Goal: Communication & Community: Answer question/provide support

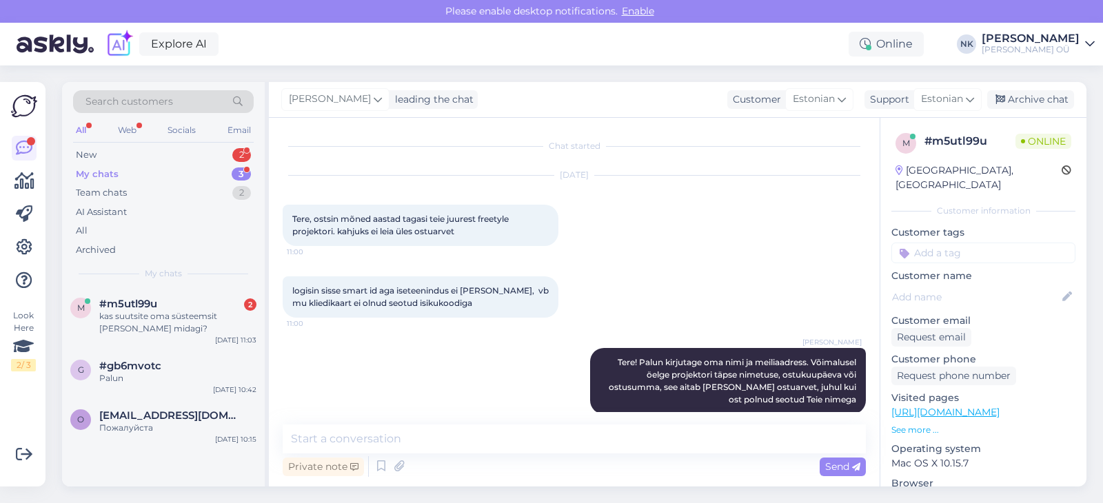
scroll to position [232, 0]
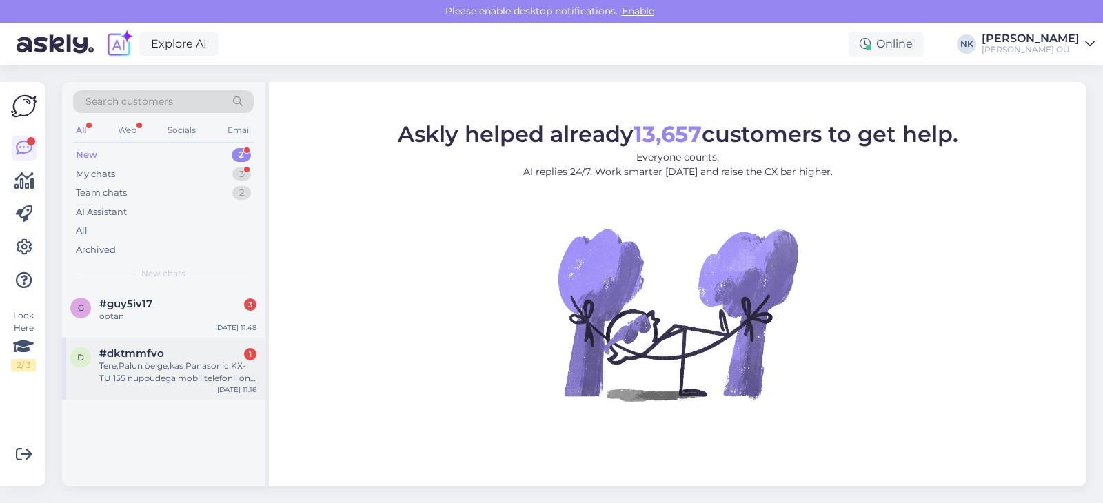
click at [132, 361] on div "Tere,Palun öelge,kas Panasonic KX-TU 155 nuppudega mobiiltelefonil on võimalik …" at bounding box center [177, 372] width 157 height 25
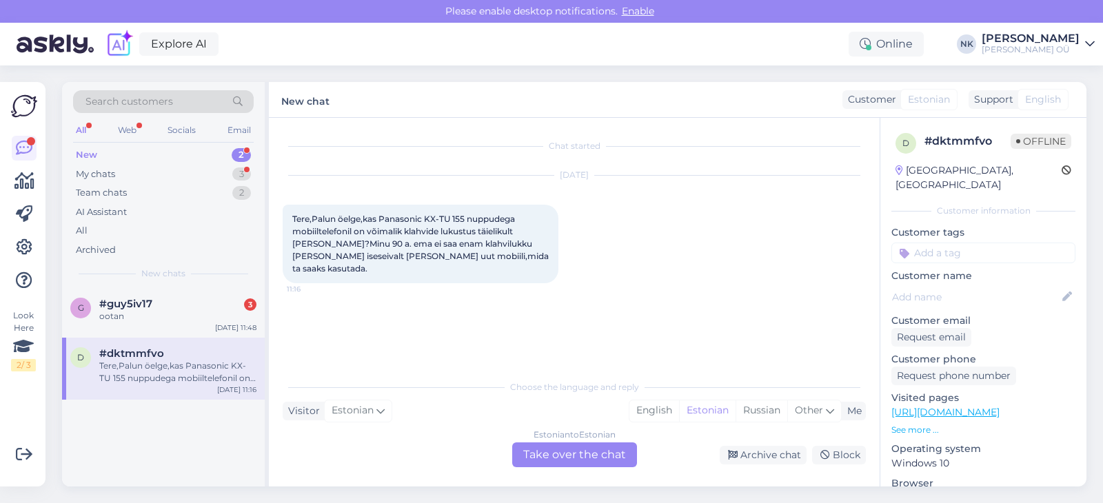
click at [583, 459] on div "Estonian to Estonian Take over the chat" at bounding box center [574, 455] width 125 height 25
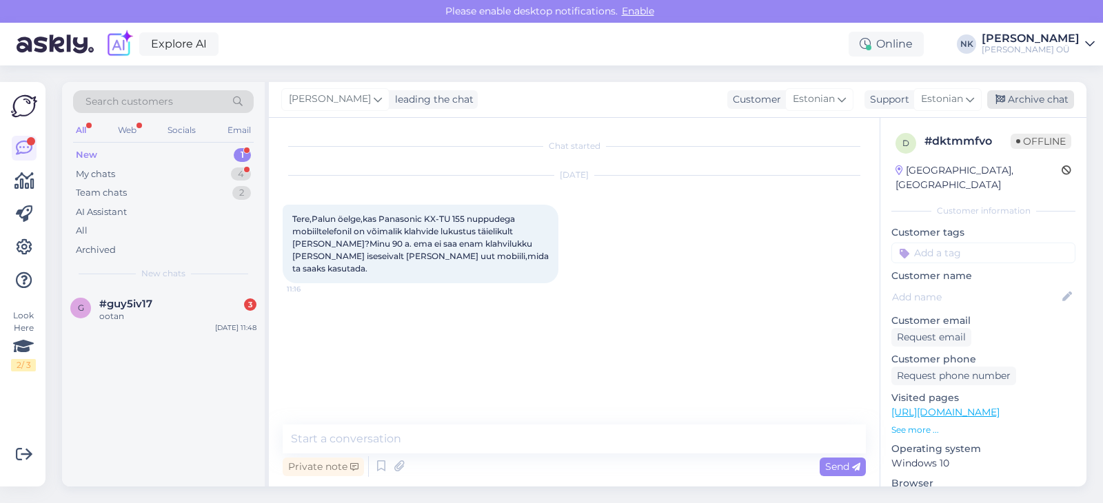
click at [1029, 99] on div "Archive chat" at bounding box center [1030, 99] width 87 height 19
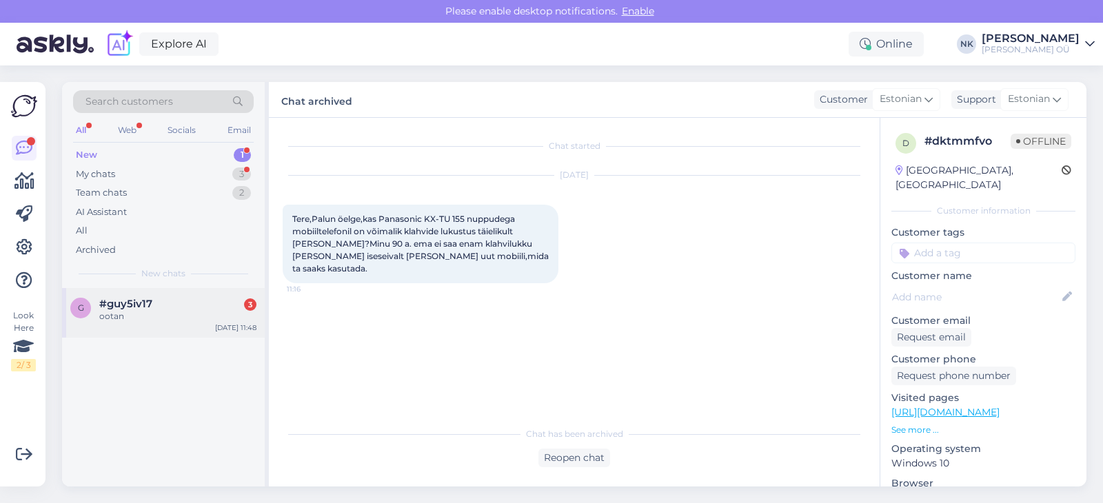
click at [170, 312] on div "ootan" at bounding box center [177, 316] width 157 height 12
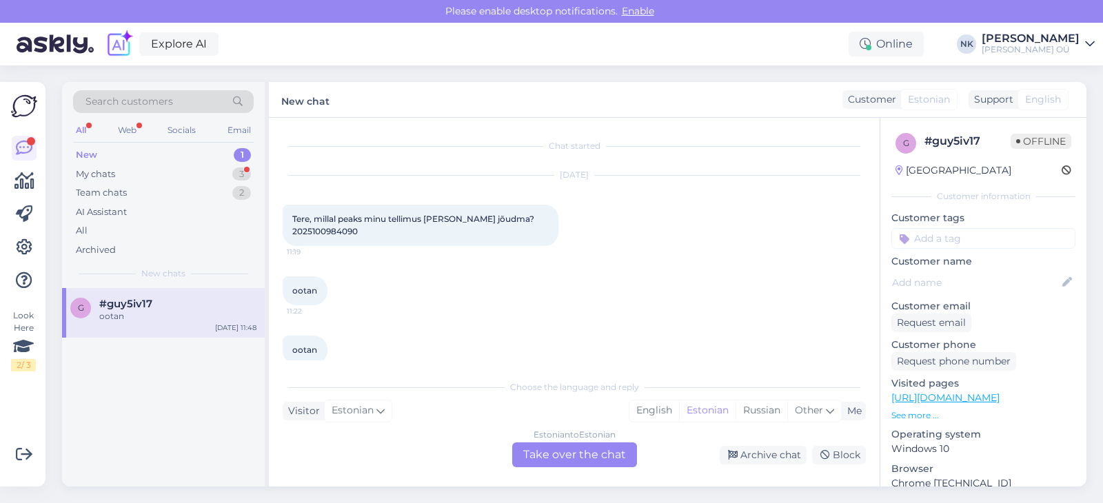
scroll to position [19, 0]
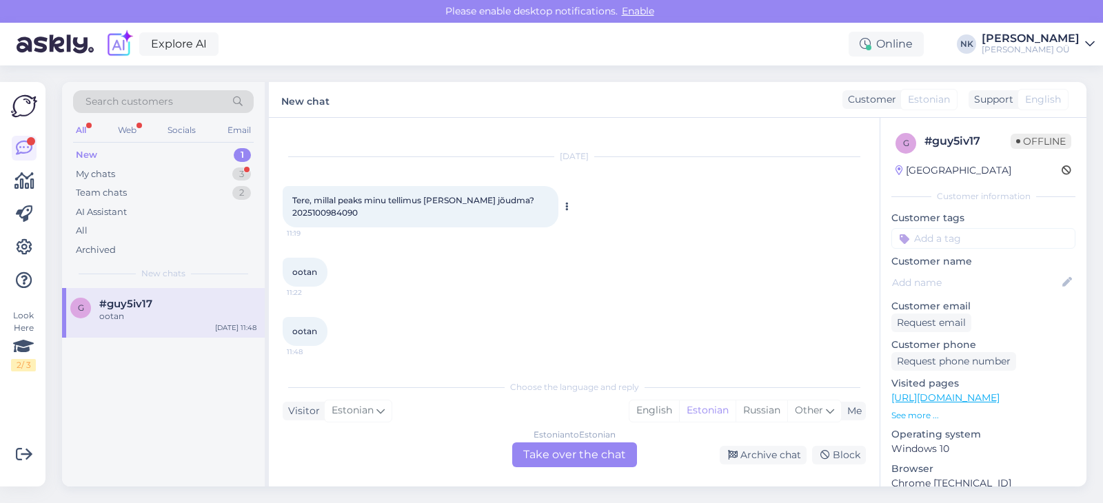
click at [330, 212] on span "Tere, millal peaks minu tellimus [PERSON_NAME] jõudma? 2025100984090" at bounding box center [414, 206] width 244 height 23
copy span "2025100984090"
click at [565, 456] on div "Estonian to Estonian Take over the chat" at bounding box center [574, 455] width 125 height 25
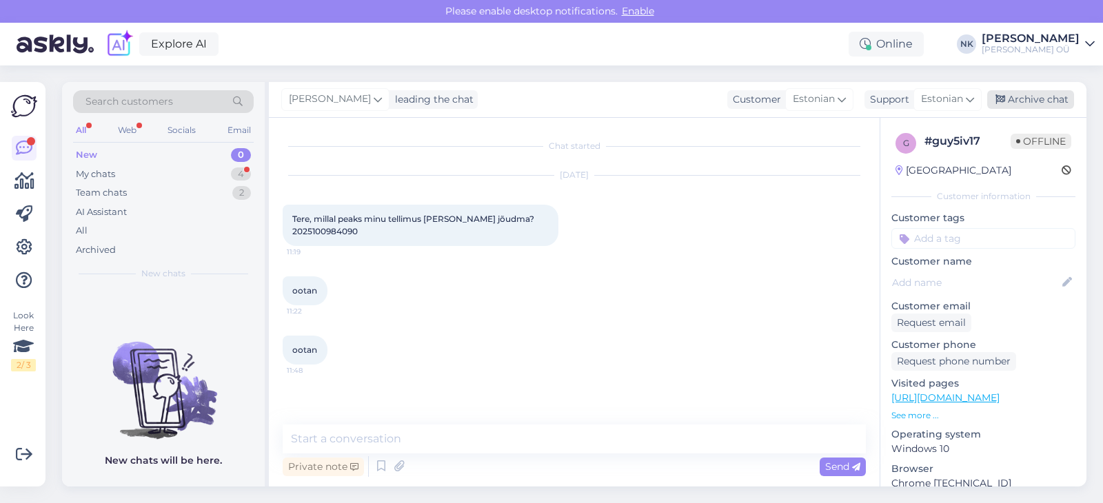
click at [1031, 108] on div "Archive chat" at bounding box center [1030, 99] width 87 height 19
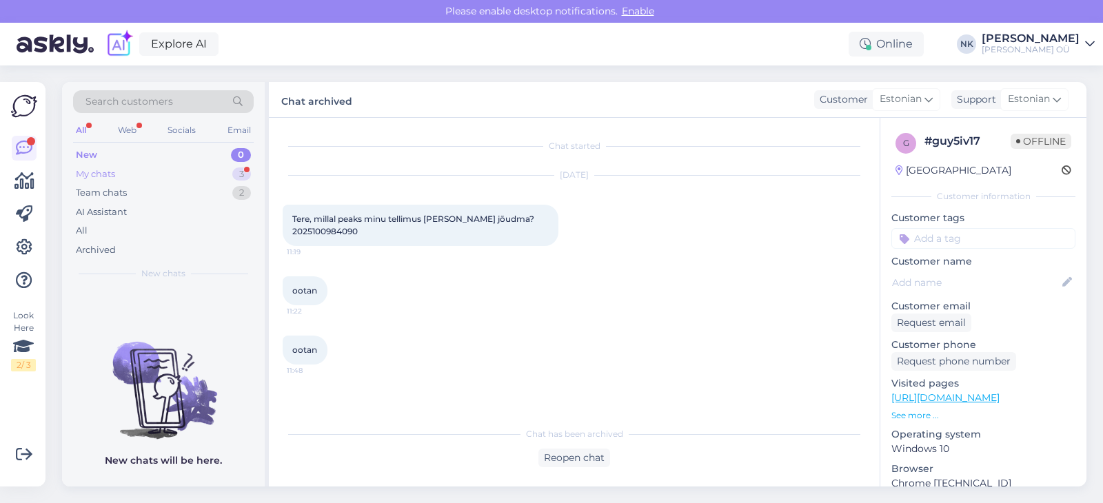
click at [177, 181] on div "My chats 3" at bounding box center [163, 174] width 181 height 19
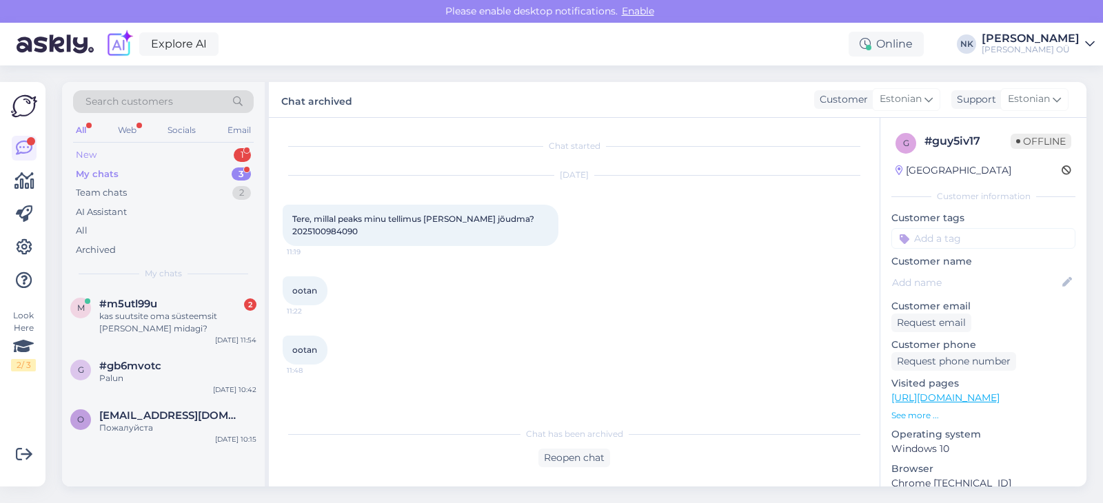
click at [133, 158] on div "New 1" at bounding box center [163, 154] width 181 height 19
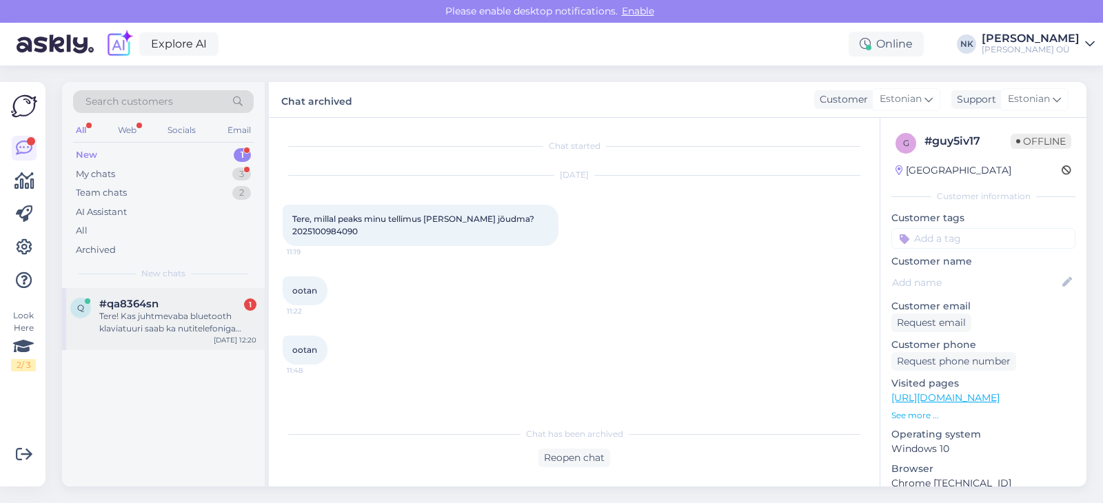
click at [209, 292] on div "q #qa8364sn 1 Tere! Kas juhtmevaba bluetooth klaviatuuri saab ka nutitelefoniga…" at bounding box center [163, 319] width 203 height 62
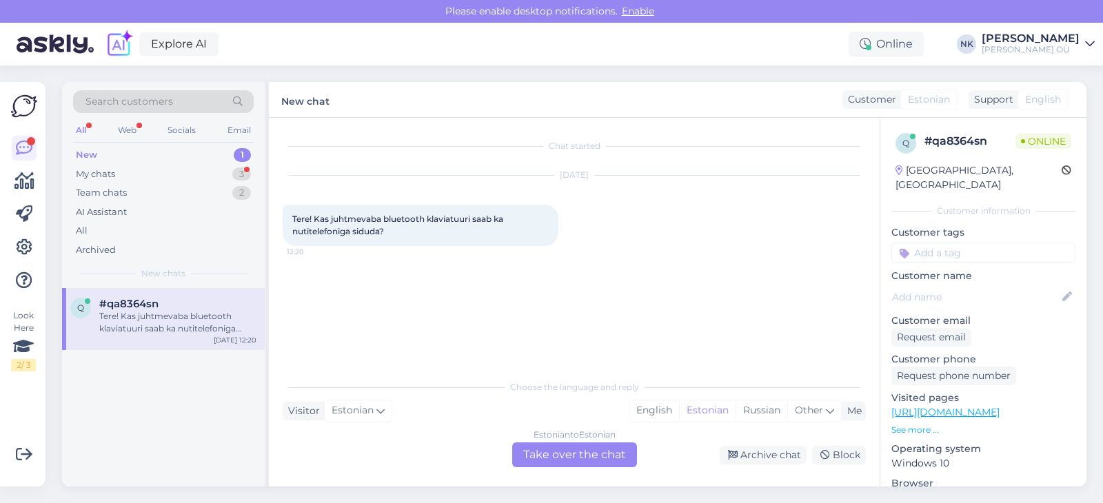
click at [549, 459] on div "Estonian to Estonian Take over the chat" at bounding box center [574, 455] width 125 height 25
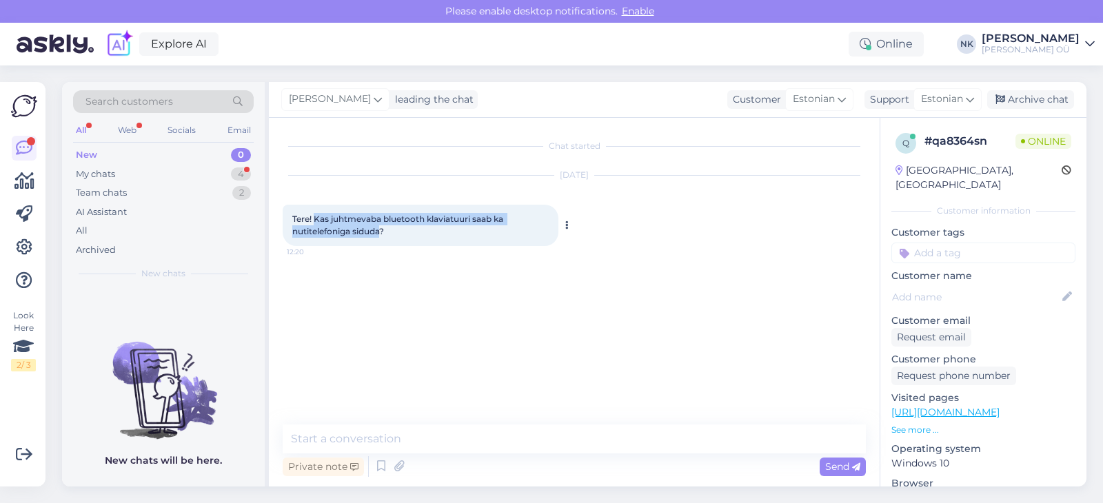
drag, startPoint x: 317, startPoint y: 219, endPoint x: 381, endPoint y: 229, distance: 65.5
click at [381, 229] on span "Tere! Kas juhtmevaba bluetooth klaviatuuri saab ka nutitelefoniga siduda?" at bounding box center [398, 225] width 213 height 23
copy span "Kas juhtmevaba bluetooth klaviatuuri saab ka nutitelefoniga siduda"
click at [341, 425] on textarea at bounding box center [574, 439] width 583 height 29
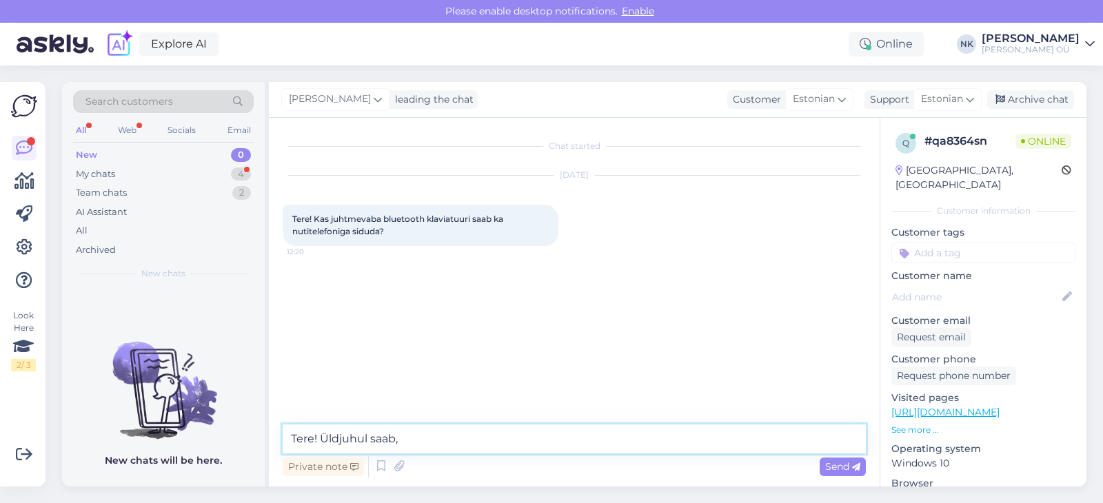
paste textarea "Enamik juhtmevabu Bluetooth-klaviatuure ühildub ka nutitelefonidega"
click at [405, 441] on textarea "Tere! Üldjuhul saab, Enamik juhtmevabu Bluetooth-klaviatuure ühildub ka nutitel…" at bounding box center [574, 439] width 583 height 29
type textarea "Tere! Üldjuhul saab, enamik juhtmevabu Bluetooth-klaviatuure ühildub ka nutitel…"
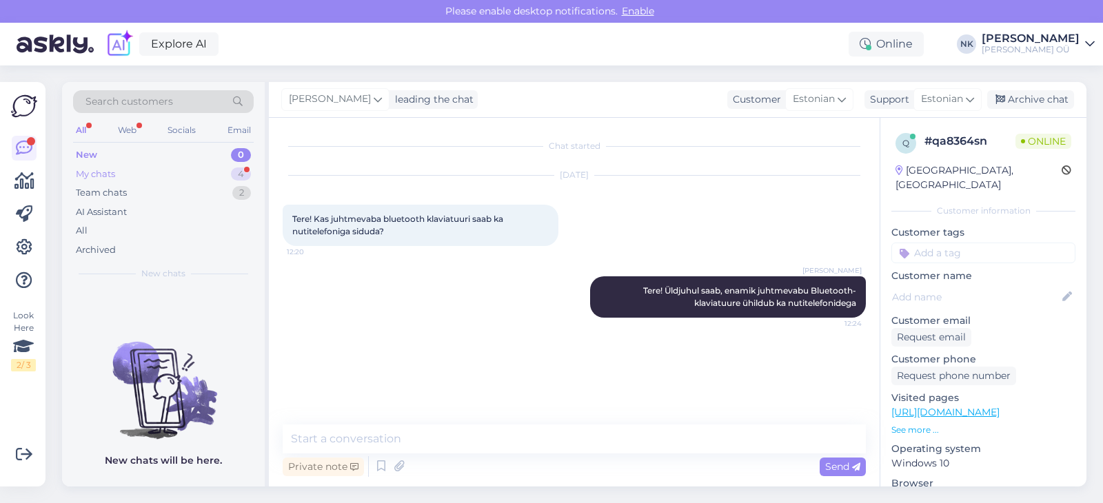
click at [215, 174] on div "My chats 4" at bounding box center [163, 174] width 181 height 19
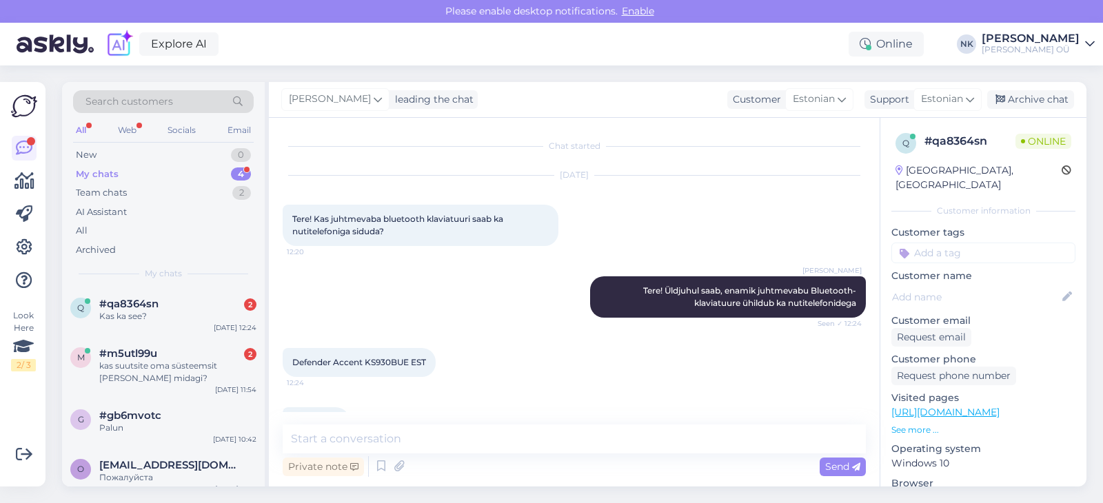
scroll to position [39, 0]
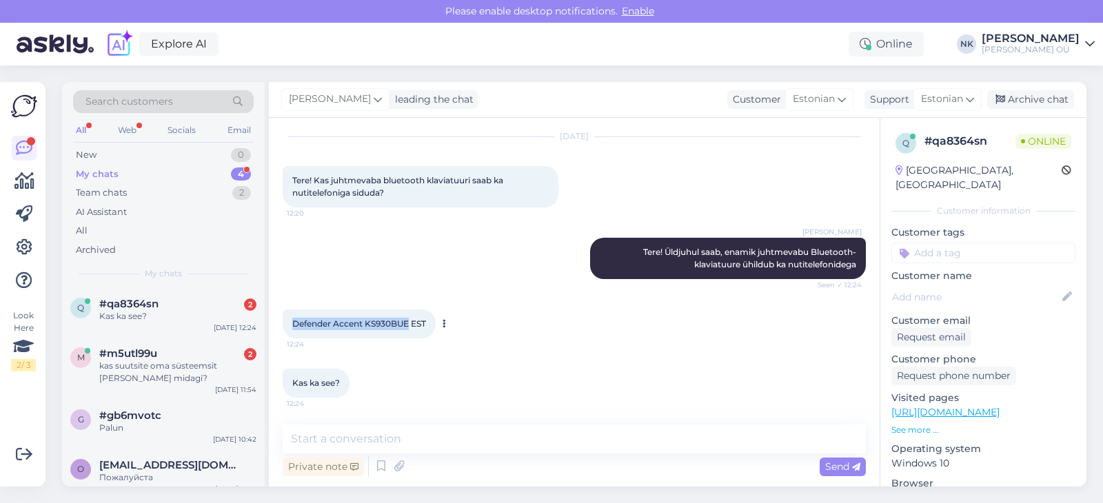
drag, startPoint x: 295, startPoint y: 324, endPoint x: 412, endPoint y: 328, distance: 116.6
click at [412, 328] on span "Defender Accent KS930BUE EST" at bounding box center [359, 324] width 134 height 10
copy span "Defender Accent KS930BUE"
click at [967, 406] on link "[URL][DOMAIN_NAME]" at bounding box center [946, 412] width 108 height 12
click at [434, 450] on textarea at bounding box center [574, 439] width 583 height 29
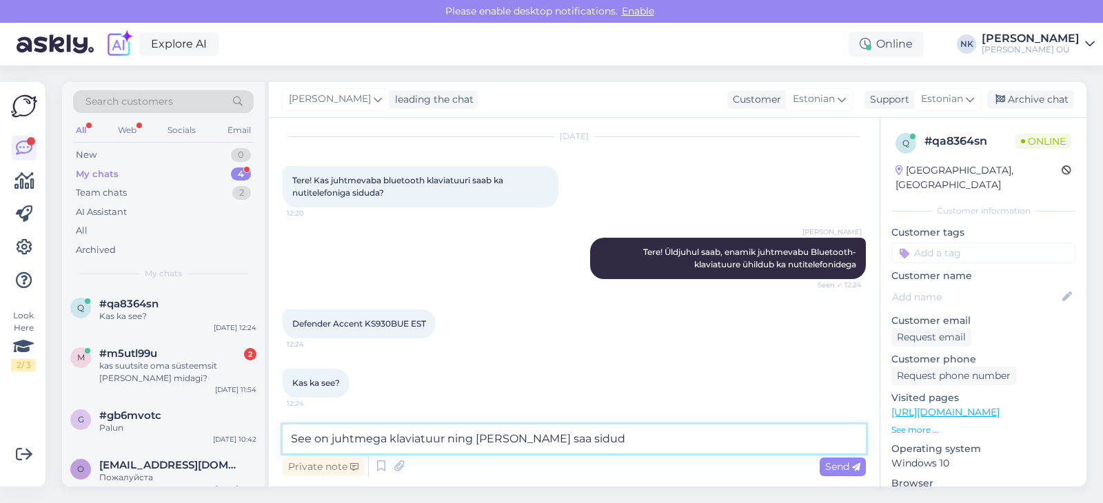
type textarea "See on juhtmega klaviatuur ning [PERSON_NAME] saa siduda"
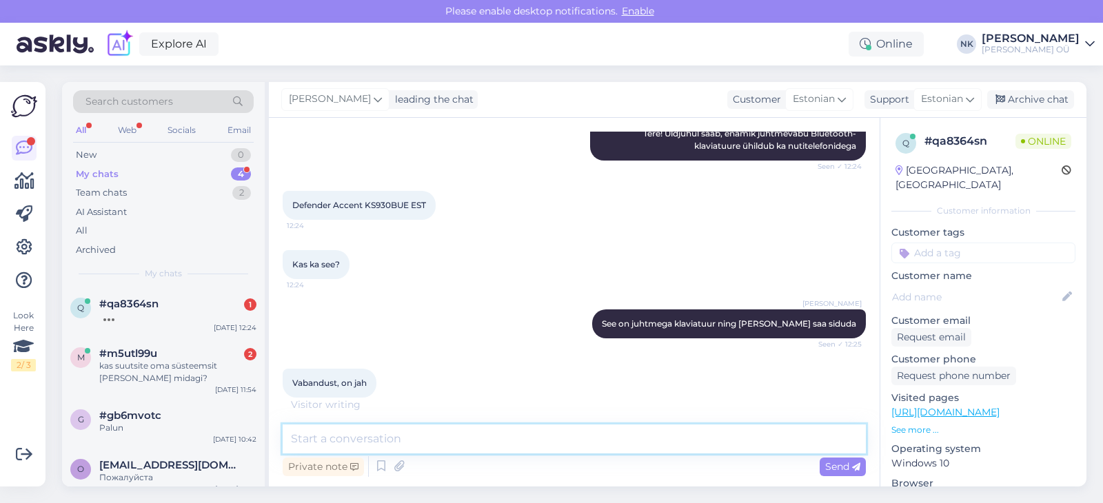
scroll to position [217, 0]
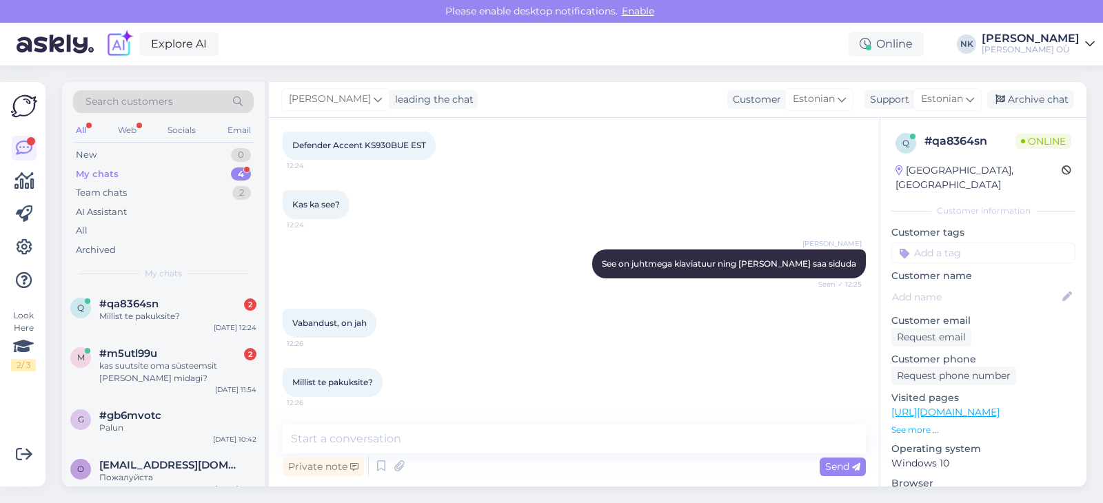
click at [988, 405] on p "[URL][DOMAIN_NAME]" at bounding box center [984, 412] width 184 height 14
click at [991, 406] on link "[URL][DOMAIN_NAME]" at bounding box center [946, 412] width 108 height 12
click at [397, 430] on textarea at bounding box center [574, 439] width 583 height 29
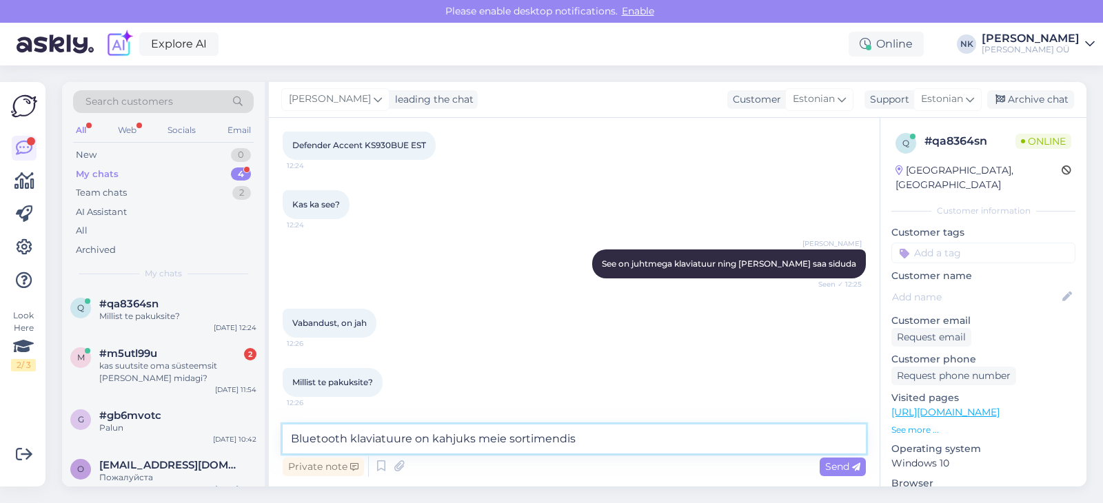
click at [650, 450] on textarea "Bluetooth klaviatuure on kahjuks meie sortimendis" at bounding box center [574, 439] width 583 height 29
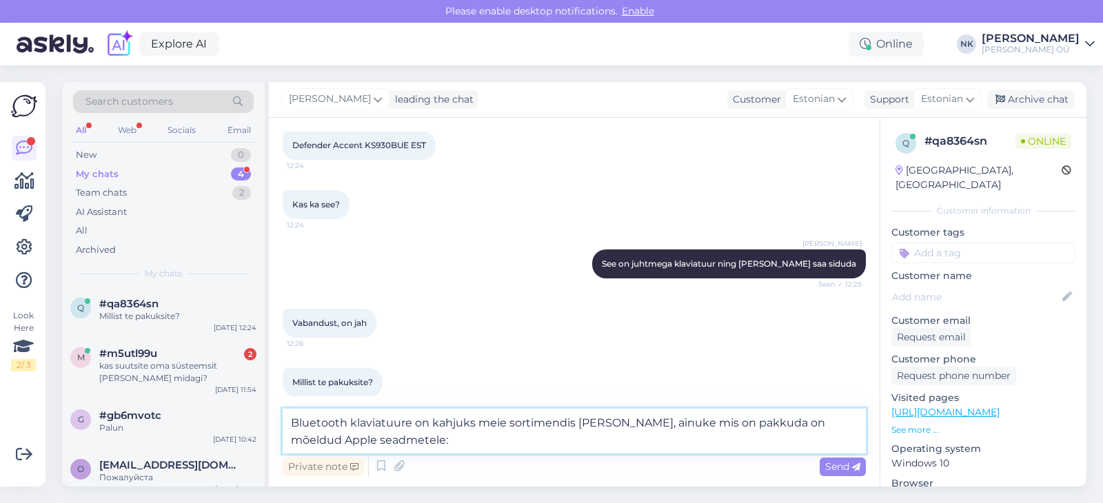
paste textarea "[URL][DOMAIN_NAME]"
type textarea "Bluetooth klaviatuure on kahjuks meie sortimendis [PERSON_NAME], ainuke mis on …"
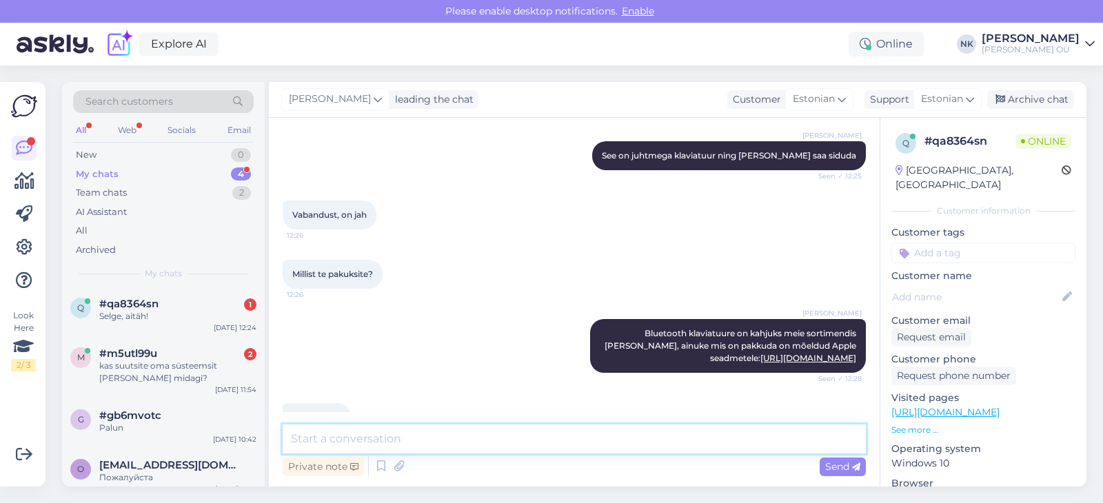
scroll to position [385, 0]
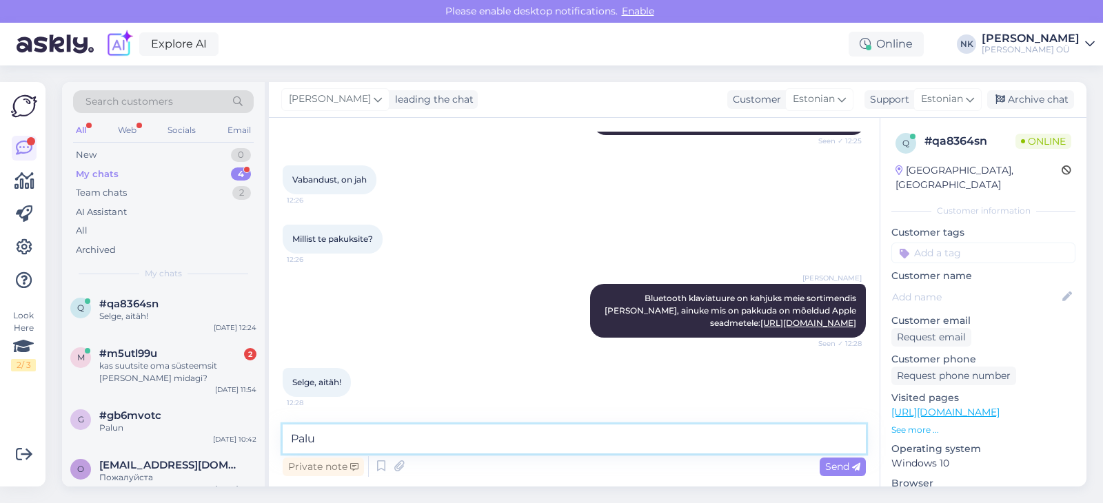
type textarea "Palun"
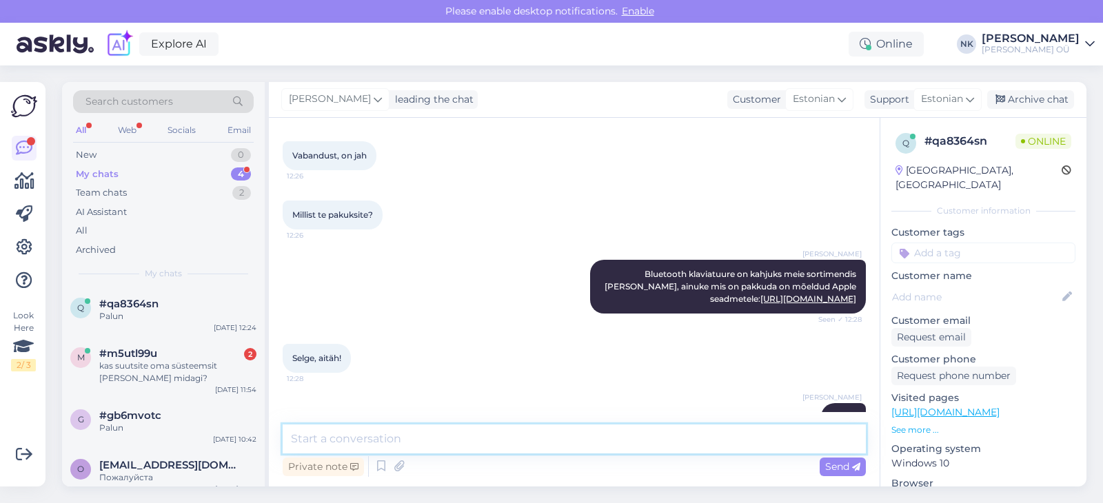
scroll to position [445, 0]
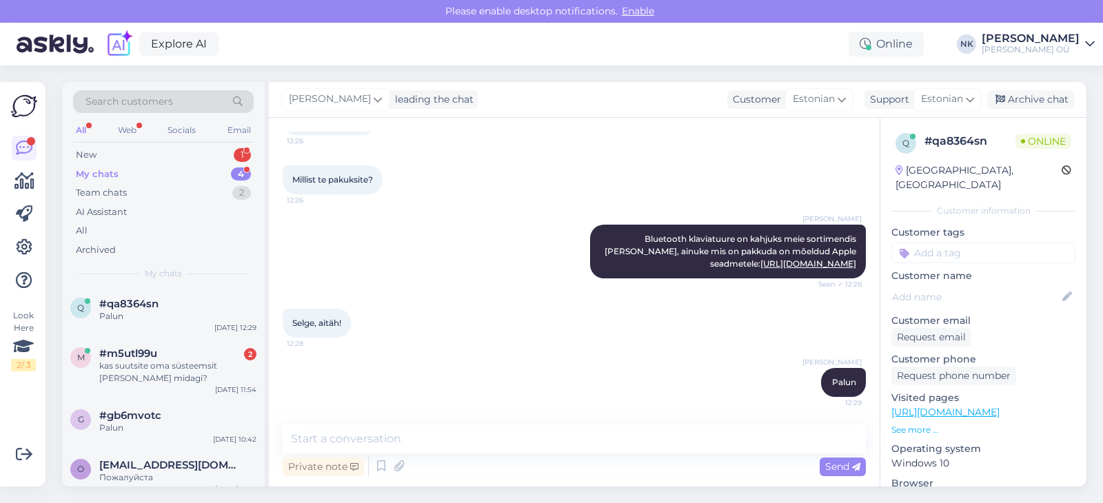
click at [157, 142] on div "All Web Socials Email" at bounding box center [163, 131] width 181 height 21
click at [157, 147] on div "New 1" at bounding box center [163, 154] width 181 height 19
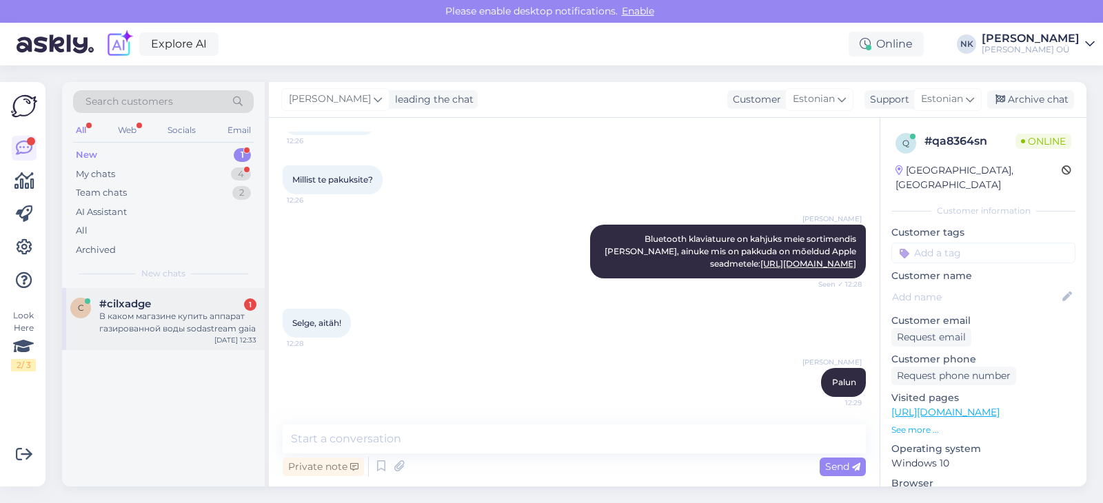
click at [214, 305] on div "#cilxadge 1" at bounding box center [177, 304] width 157 height 12
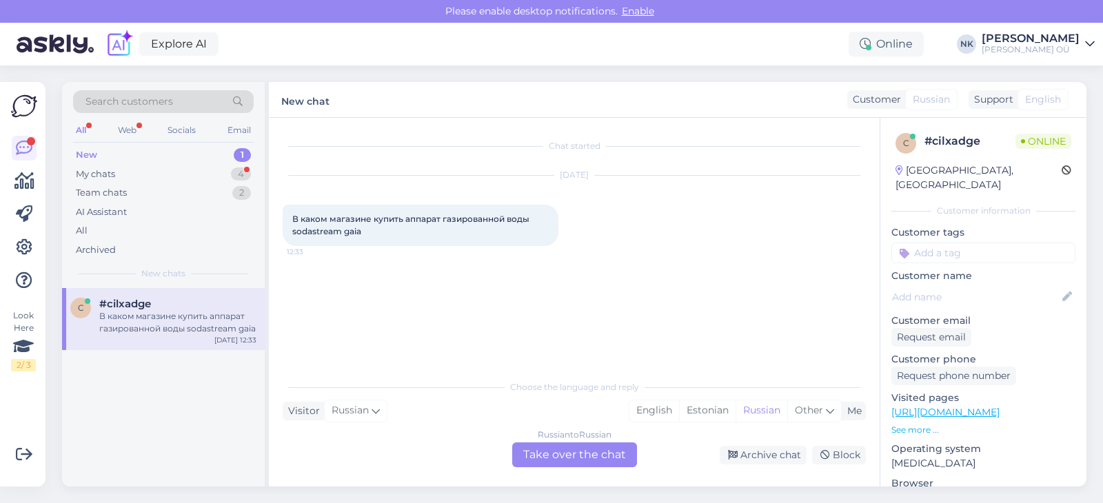
click at [559, 437] on div "Russian to Russian" at bounding box center [575, 435] width 74 height 12
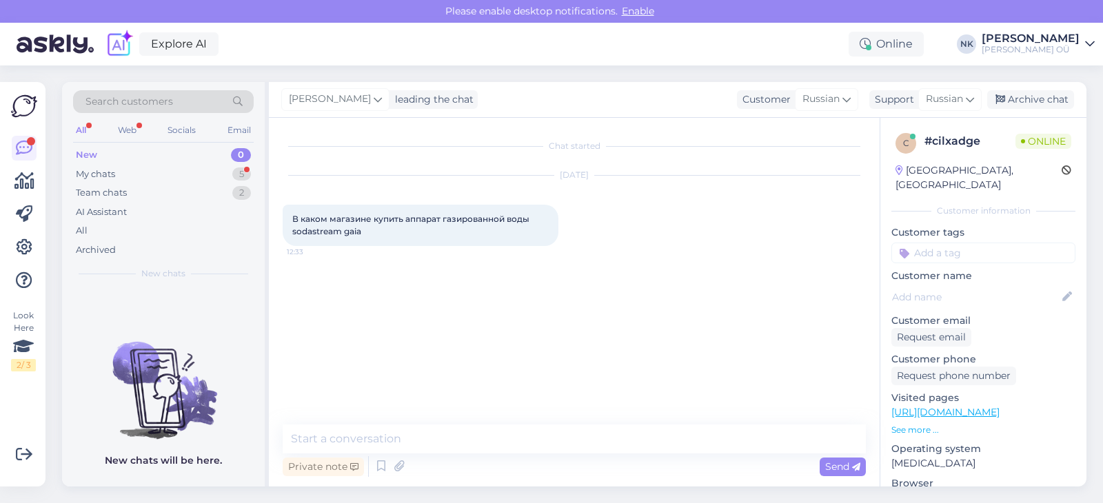
click at [950, 406] on link "[URL][DOMAIN_NAME]" at bounding box center [946, 412] width 108 height 12
click at [547, 449] on textarea at bounding box center [574, 439] width 583 height 29
type textarea "P"
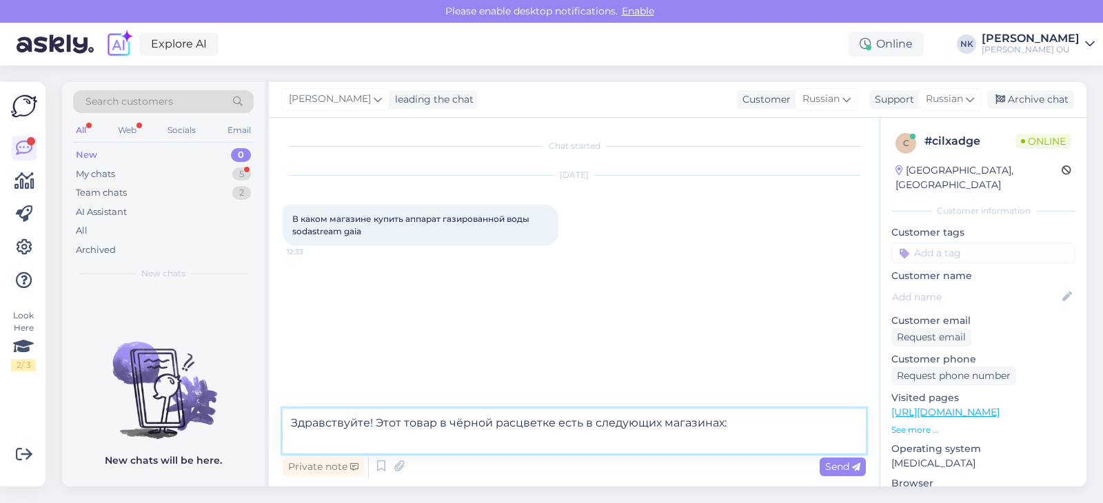
paste textarea "[GEOGRAPHIC_DATA] Торговый центр Sikupilli 3 шт. [GEOGRAPHIC_DATA] Центр Mustik…"
type textarea "Здравствуйте! Этот товар в чёрной расцветке есть в следующих магазинах: [GEOGRA…"
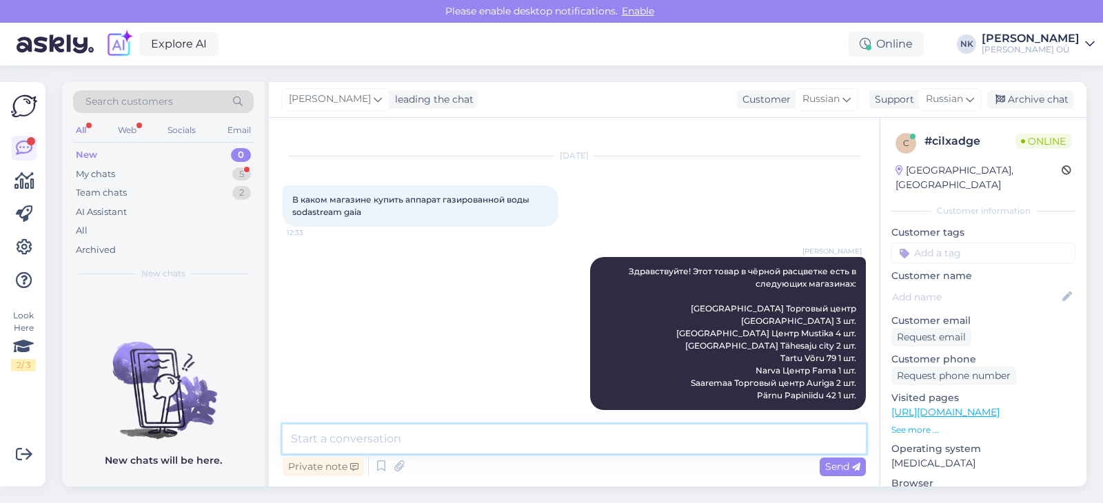
scroll to position [79, 0]
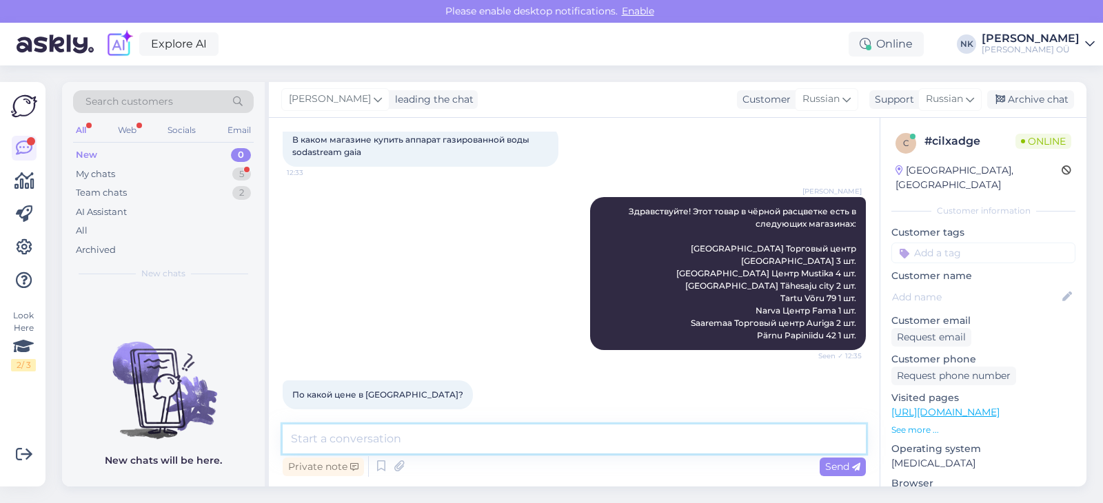
paste textarea "93,90 €"
type textarea "93,90 €"
paste textarea "93,90 €"
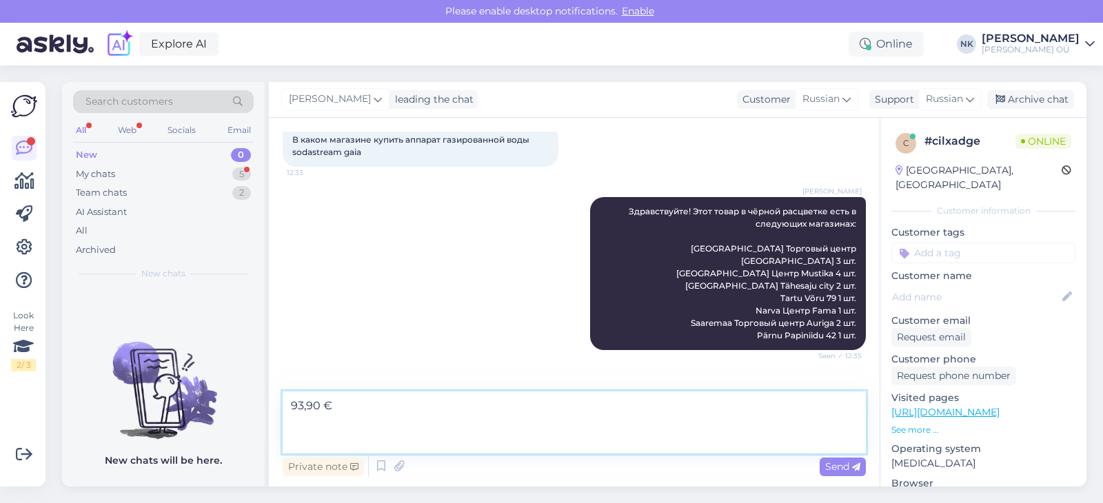
click at [314, 428] on textarea "93,90 €" at bounding box center [574, 423] width 583 height 62
paste textarea "[URL][DOMAIN_NAME]"
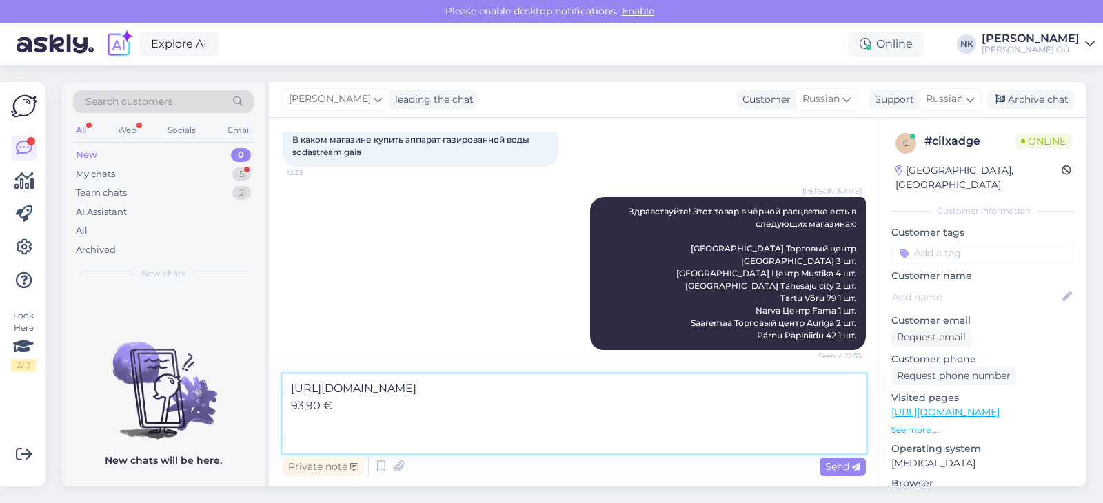
click at [293, 407] on textarea "[URL][DOMAIN_NAME] 93,90 €" at bounding box center [574, 413] width 583 height 79
type textarea "[URL][DOMAIN_NAME] 93,90 €"
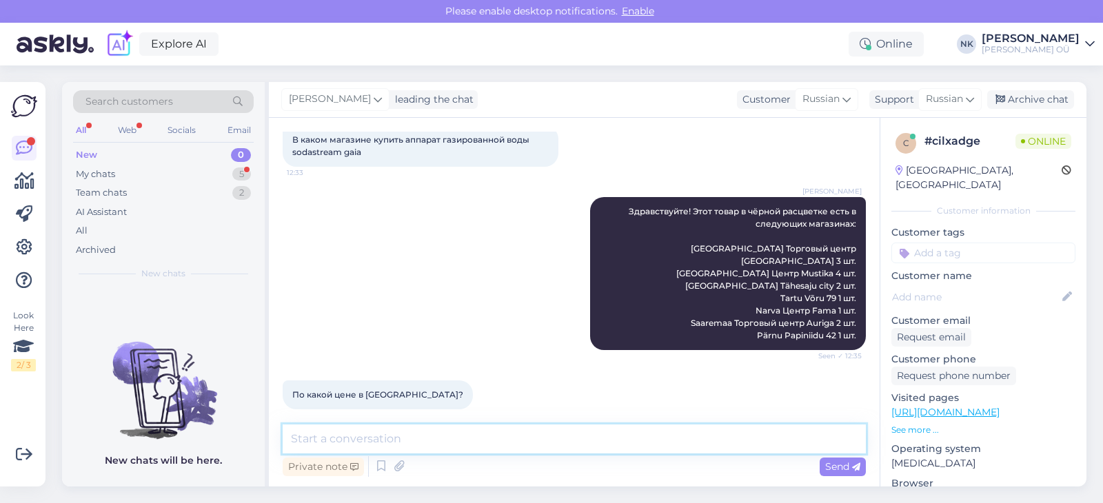
scroll to position [163, 0]
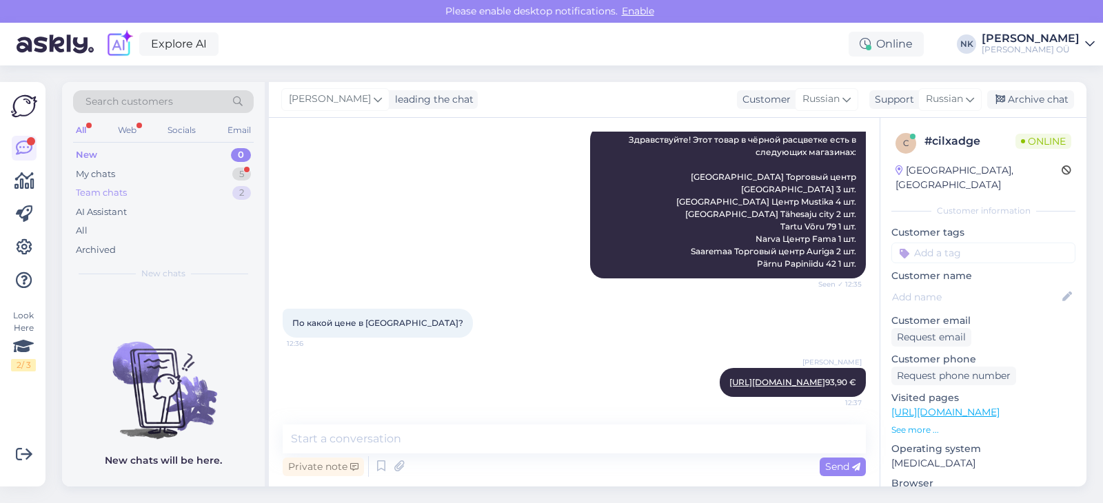
click at [132, 183] on div "Team chats 2" at bounding box center [163, 192] width 181 height 19
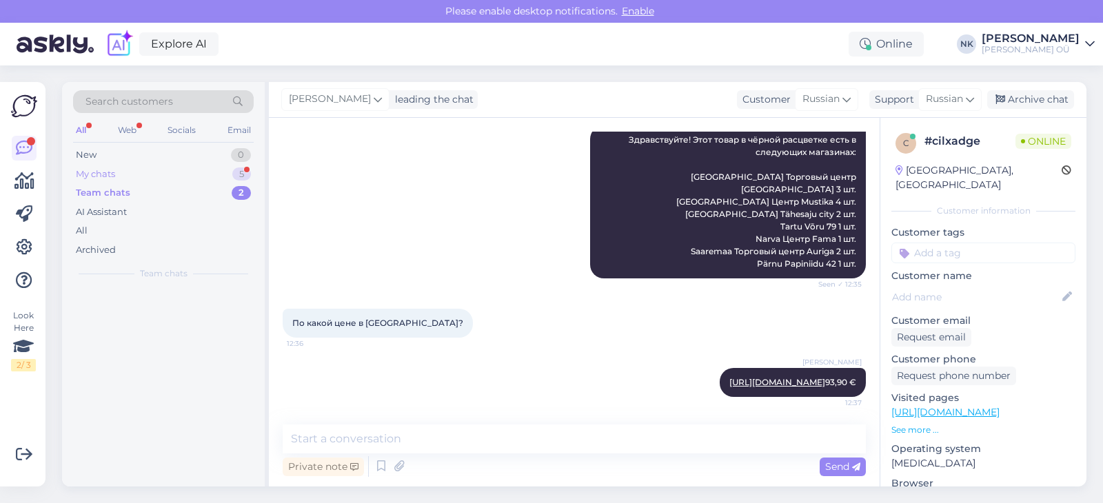
click at [133, 172] on div "My chats 5" at bounding box center [163, 174] width 181 height 19
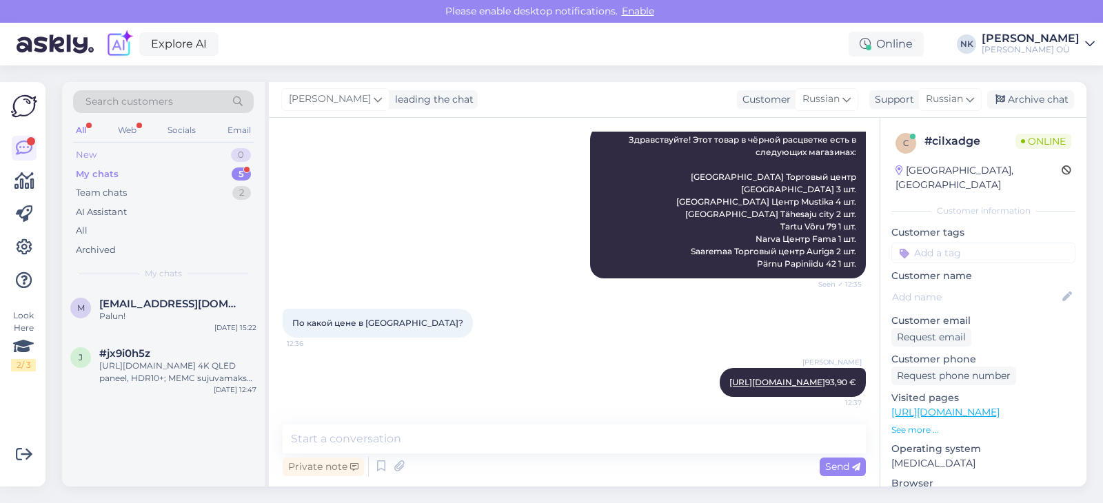
click at [198, 161] on div "New 0" at bounding box center [163, 154] width 181 height 19
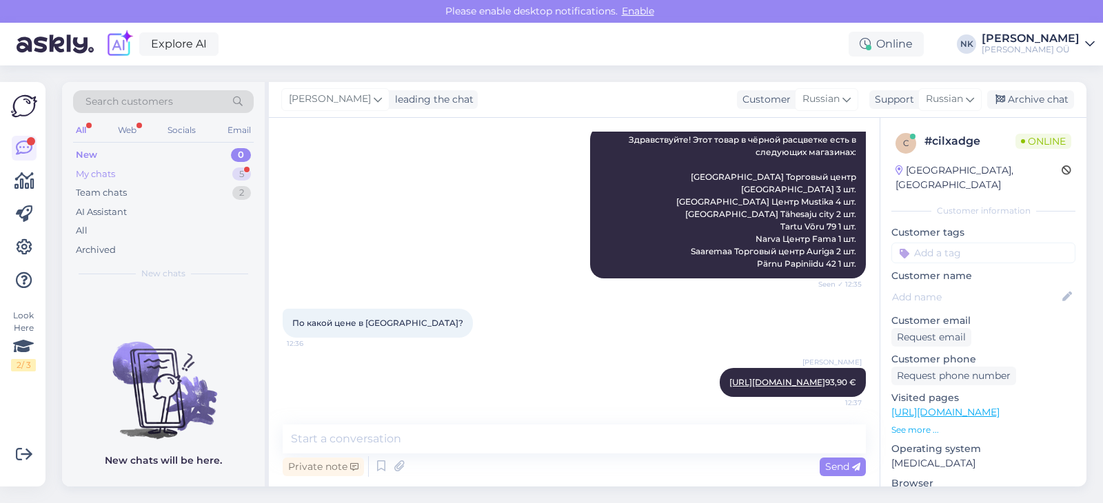
click at [196, 166] on div "My chats 5" at bounding box center [163, 174] width 181 height 19
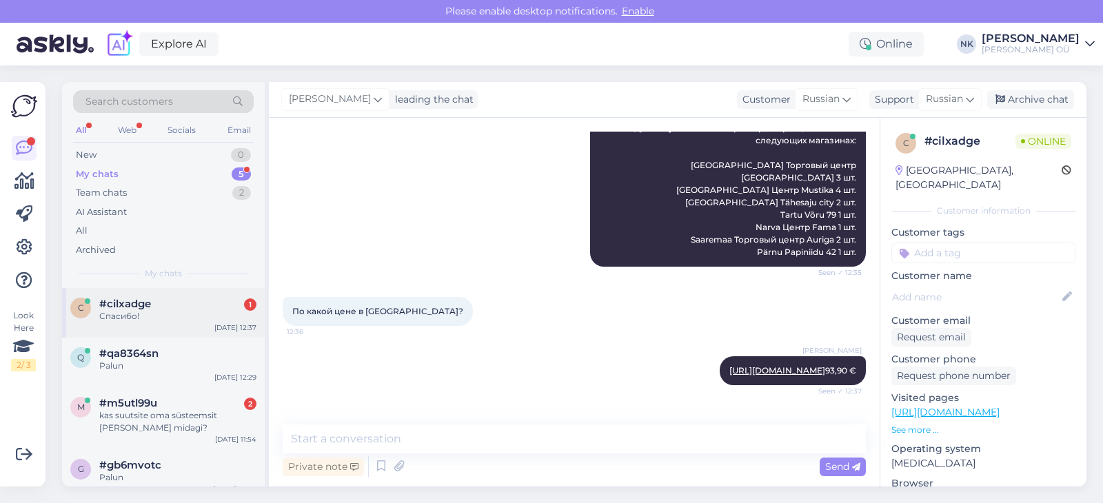
scroll to position [222, 0]
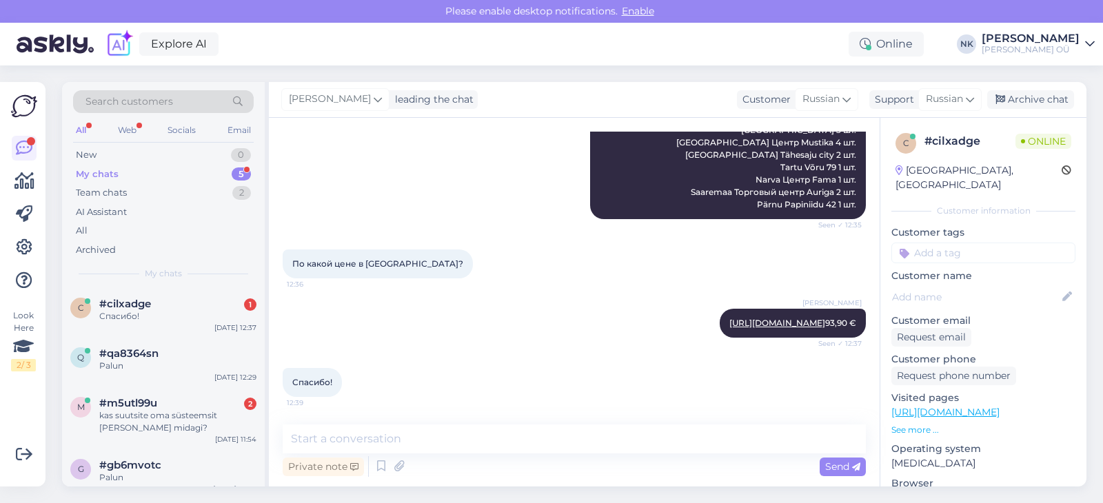
click at [354, 424] on div "Chat started [DATE] В каком магазине купить аппарат газированной воды sodastrea…" at bounding box center [574, 302] width 611 height 369
click at [356, 428] on textarea at bounding box center [574, 439] width 583 height 29
type textarea "G"
type textarea "Пожалуйста"
